Goal: Transaction & Acquisition: Purchase product/service

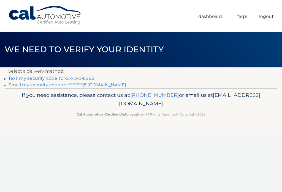
click at [9, 87] on link "Email my security code to r********@[DOMAIN_NAME]" at bounding box center [67, 84] width 118 height 5
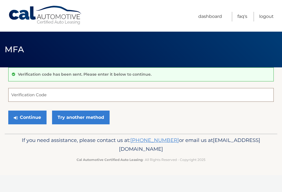
click at [36, 98] on input "Verification Code" at bounding box center [140, 95] width 265 height 14
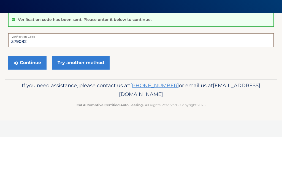
type input "379082"
click at [26, 111] on button "Continue" at bounding box center [27, 118] width 38 height 14
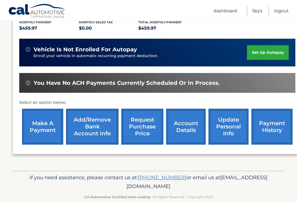
scroll to position [120, 0]
click at [34, 134] on link "make a payment" at bounding box center [42, 127] width 41 height 36
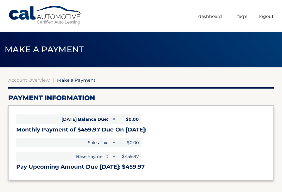
select select "NGI5YWQ4MjctYjg2OC00ODIwLWIxY2ItNWQ0NzVkN2U1Njlh"
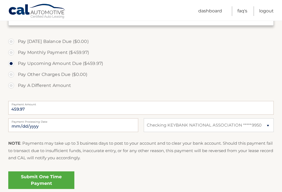
scroll to position [155, 0]
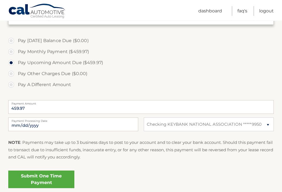
click at [14, 51] on label "Pay Monthly Payment ($459.97)" at bounding box center [140, 51] width 265 height 11
click at [14, 51] on input "Pay Monthly Payment ($459.97)" at bounding box center [12, 50] width 5 height 9
radio input "true"
click at [12, 62] on label "Pay Upcoming Amount Due ($459.97)" at bounding box center [140, 62] width 265 height 11
click at [12, 62] on input "Pay Upcoming Amount Due ($459.97)" at bounding box center [12, 61] width 5 height 9
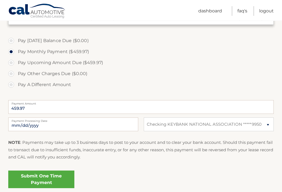
radio input "true"
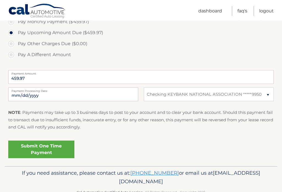
scroll to position [191, 0]
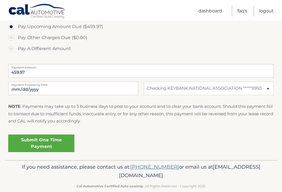
click at [51, 142] on link "Submit One Time Payment" at bounding box center [41, 143] width 66 height 18
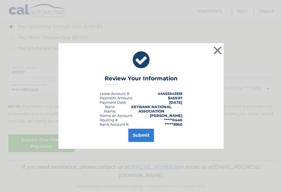
click at [137, 142] on button "Submit" at bounding box center [141, 135] width 26 height 13
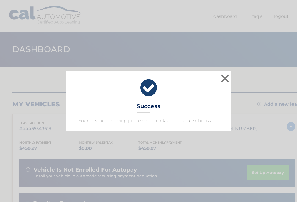
click at [224, 79] on button "×" at bounding box center [224, 78] width 11 height 11
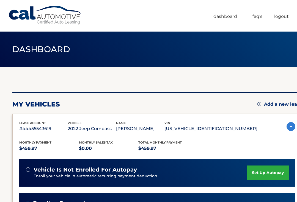
click at [287, 15] on link "Logout" at bounding box center [281, 17] width 15 height 10
